Goal: Task Accomplishment & Management: Use online tool/utility

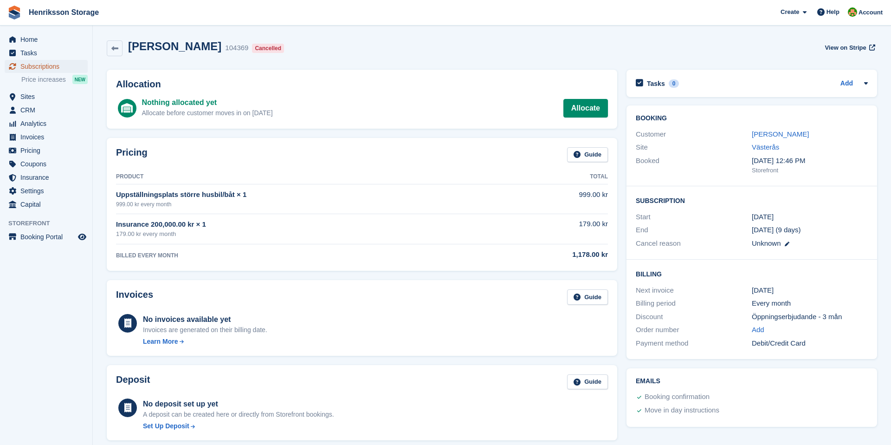
click at [46, 64] on span "Subscriptions" at bounding box center [48, 66] width 56 height 13
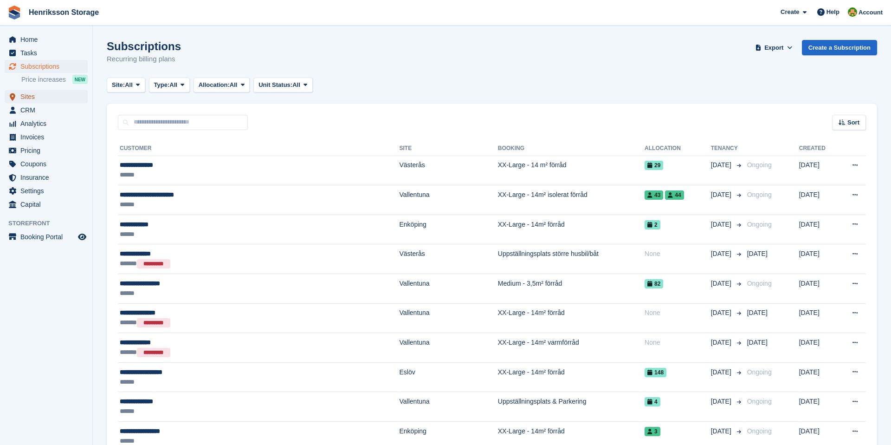
click at [30, 98] on span "Sites" at bounding box center [48, 96] width 56 height 13
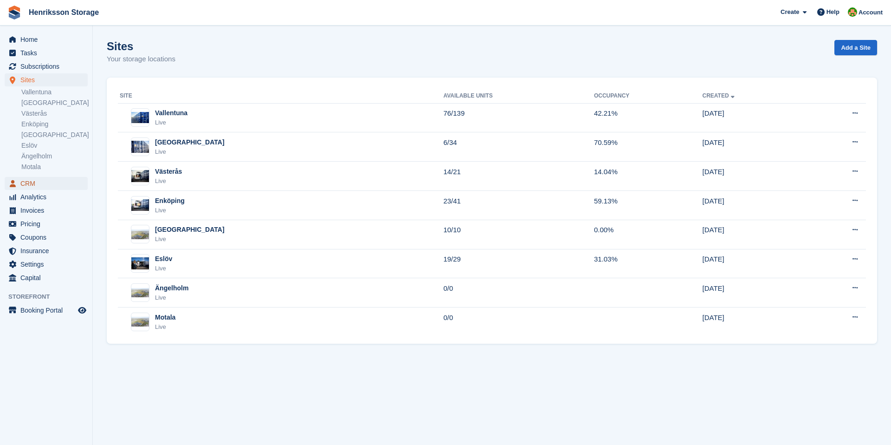
click at [31, 182] on span "CRM" at bounding box center [48, 183] width 56 height 13
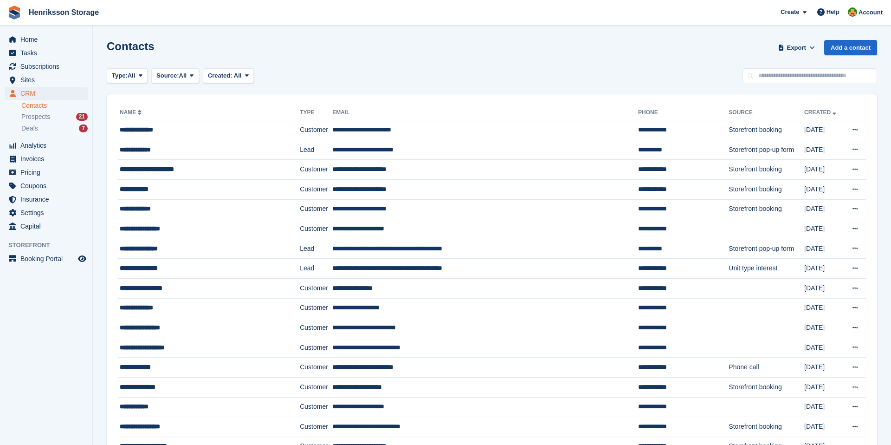
click at [131, 51] on h1 "Contacts" at bounding box center [131, 46] width 48 height 13
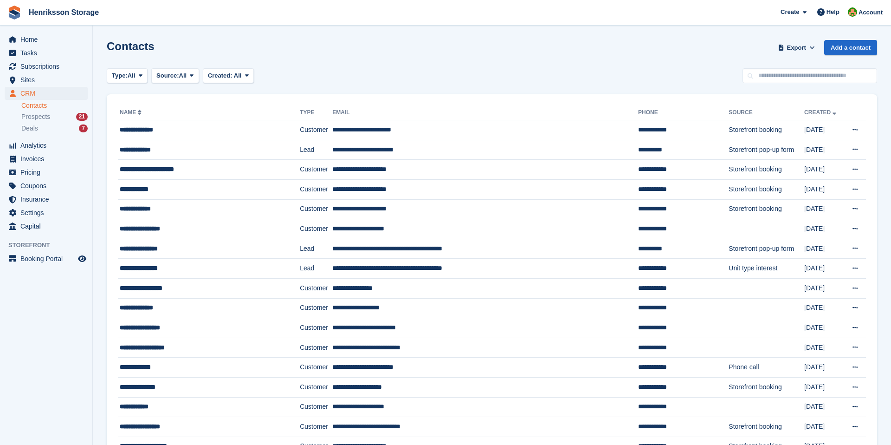
click at [155, 45] on div "Contacts Export Export Contacts Export a CSV of all Contacts which match the cu…" at bounding box center [492, 53] width 770 height 26
click at [146, 45] on h1 "Contacts" at bounding box center [131, 46] width 48 height 13
click at [158, 46] on div "Contacts Export Export Contacts Export a CSV of all Contacts which match the cu…" at bounding box center [492, 53] width 770 height 26
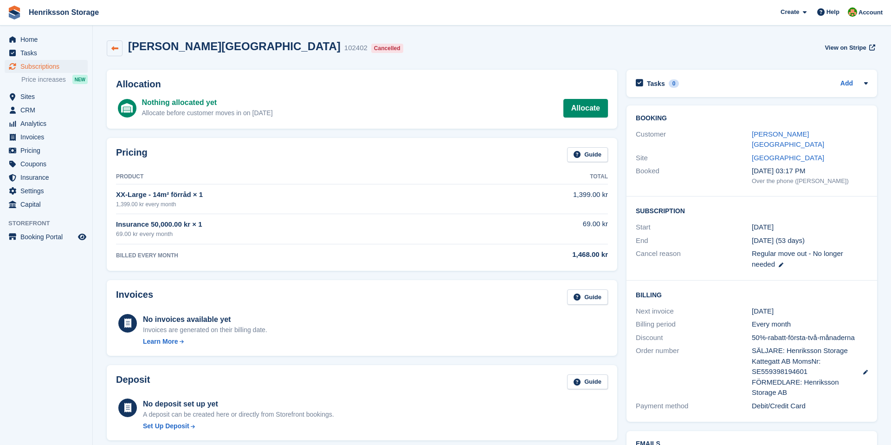
click at [114, 49] on icon at bounding box center [114, 48] width 7 height 7
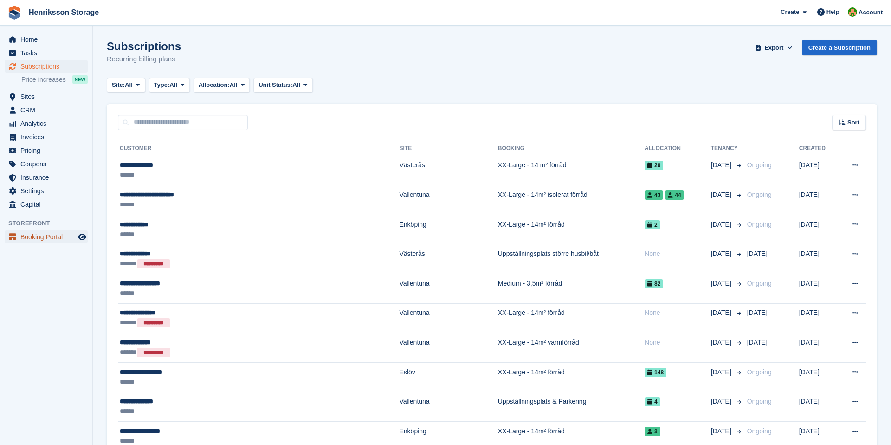
click at [51, 233] on span "Booking Portal" at bounding box center [48, 236] width 56 height 13
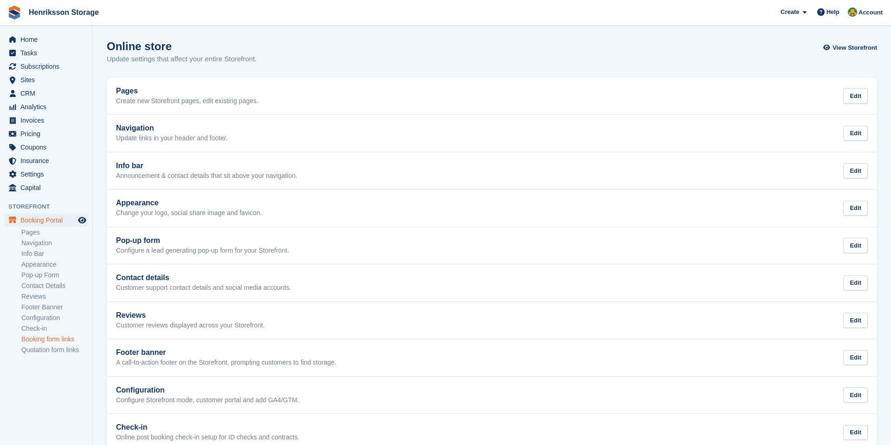
click at [40, 343] on link "Booking form links" at bounding box center [54, 339] width 66 height 9
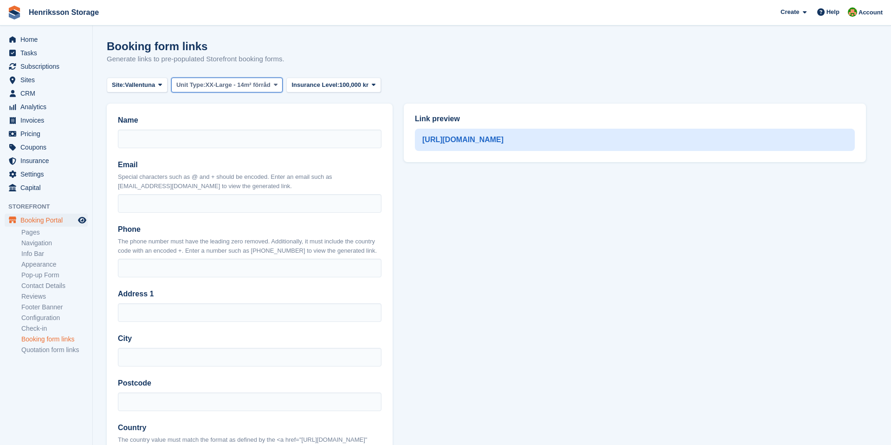
click at [271, 89] on span "XX-Large - 14m² förråd" at bounding box center [238, 84] width 65 height 9
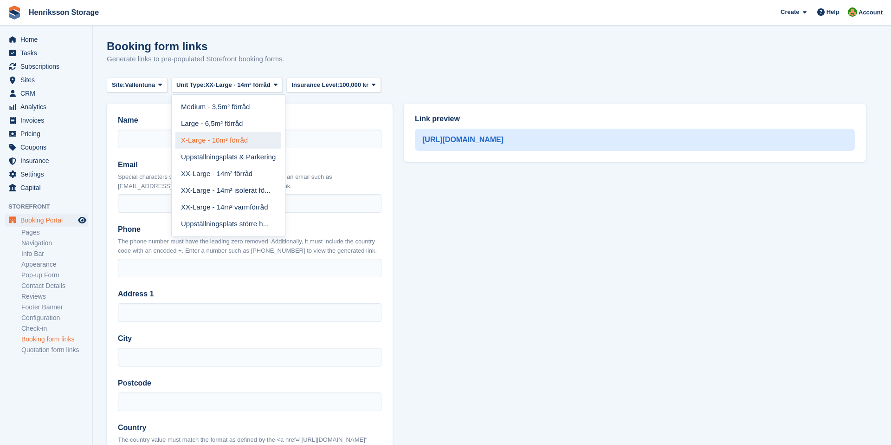
click at [235, 132] on link "X-Large - 10m² förråd" at bounding box center [228, 140] width 106 height 17
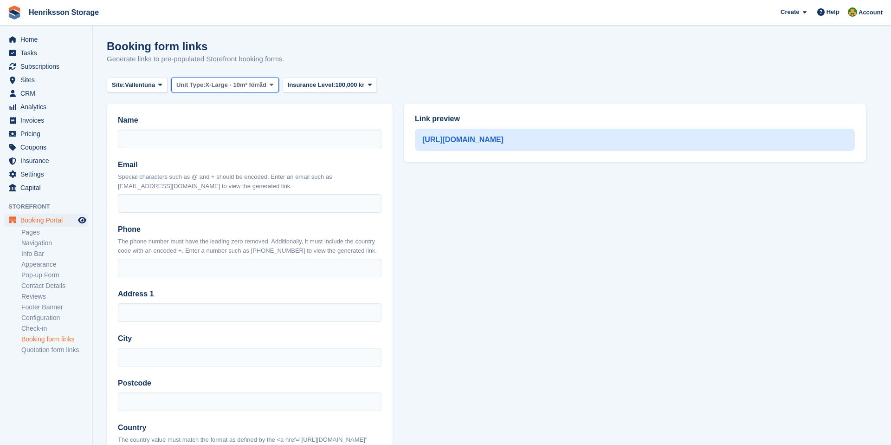
click at [233, 85] on span "X-Large - 10m² förråd" at bounding box center [236, 84] width 61 height 9
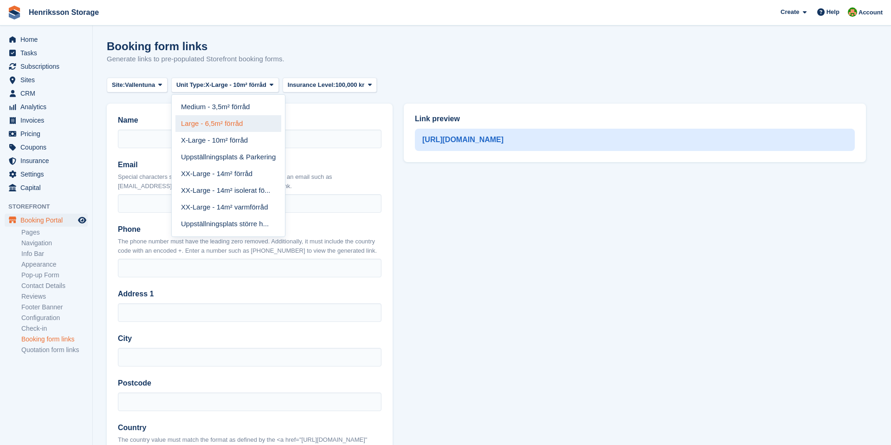
click at [220, 118] on link "Large - 6,5m² förråd" at bounding box center [228, 123] width 106 height 17
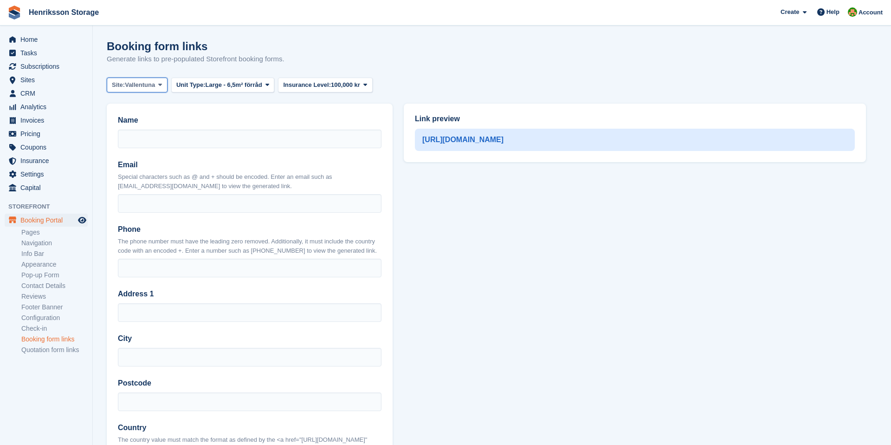
click at [162, 85] on icon at bounding box center [160, 85] width 4 height 6
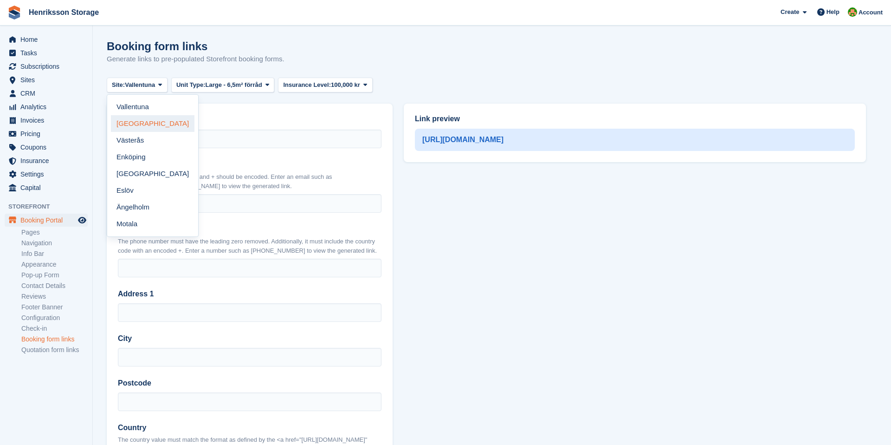
click at [155, 125] on link "[GEOGRAPHIC_DATA]" at bounding box center [153, 123] width 84 height 17
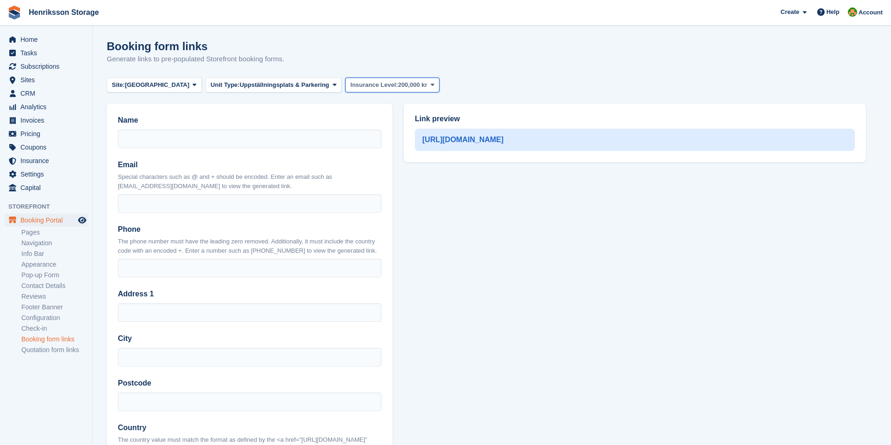
click at [350, 88] on span "Insurance Level:" at bounding box center [374, 84] width 48 height 9
click at [349, 133] on link "100,000 kr" at bounding box center [389, 140] width 81 height 17
click at [301, 84] on button "Unit Type: Uppställningsplats & Parkering" at bounding box center [274, 85] width 136 height 15
click at [274, 114] on link "Uppställningsplats & Parkering" at bounding box center [263, 106] width 106 height 17
click at [120, 89] on button "Site: [GEOGRAPHIC_DATA]" at bounding box center [154, 85] width 95 height 15
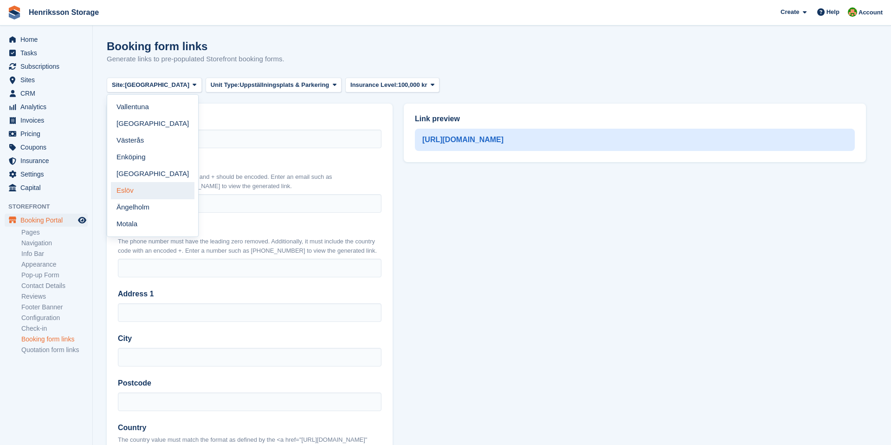
click at [126, 195] on link "Eslöv" at bounding box center [153, 190] width 84 height 17
click at [476, 260] on div "Link preview [URL][DOMAIN_NAME]" at bounding box center [634, 393] width 473 height 590
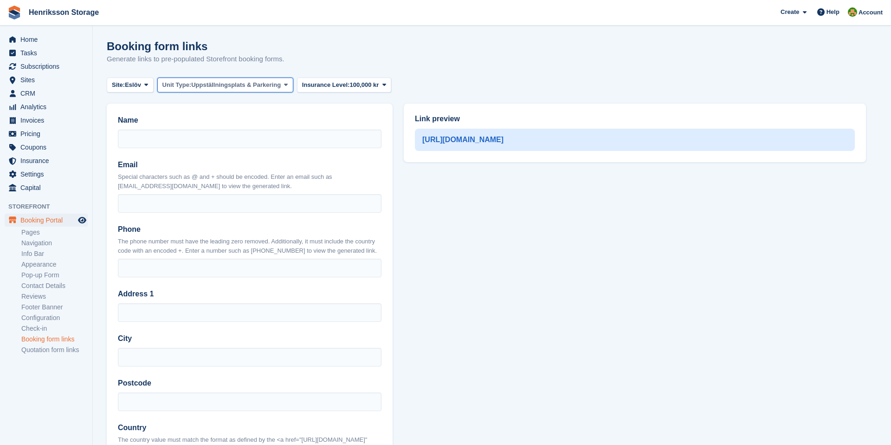
click at [288, 83] on icon at bounding box center [286, 85] width 4 height 6
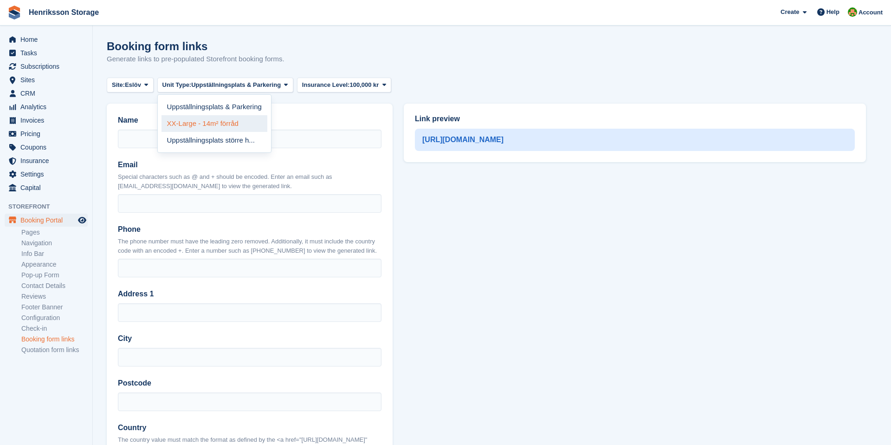
click at [233, 119] on link "XX-Large - 14m² förråd" at bounding box center [215, 123] width 106 height 17
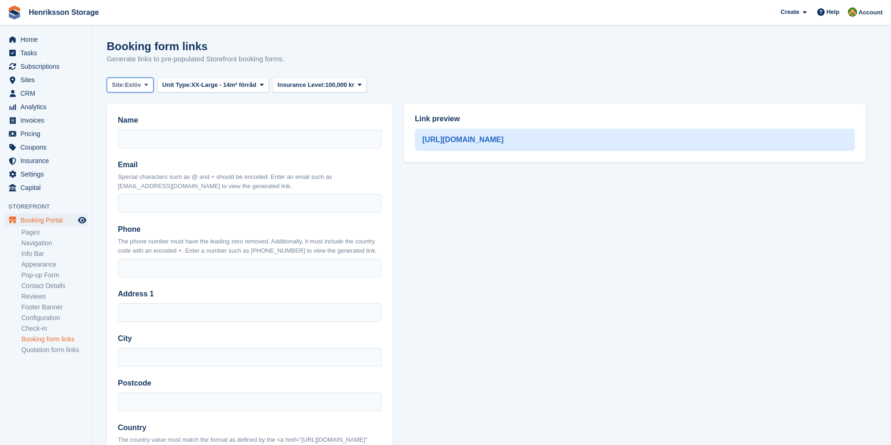
click at [146, 87] on span at bounding box center [145, 84] width 7 height 7
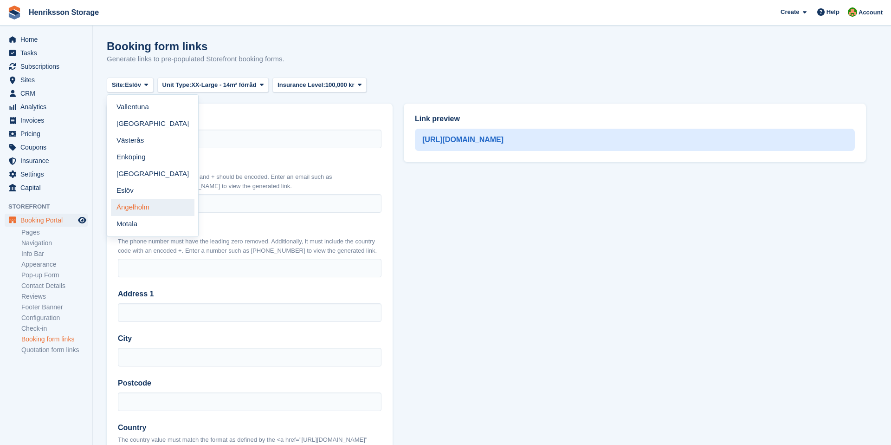
click at [136, 203] on link "Ängelholm" at bounding box center [153, 207] width 84 height 17
